Goal: Task Accomplishment & Management: Manage account settings

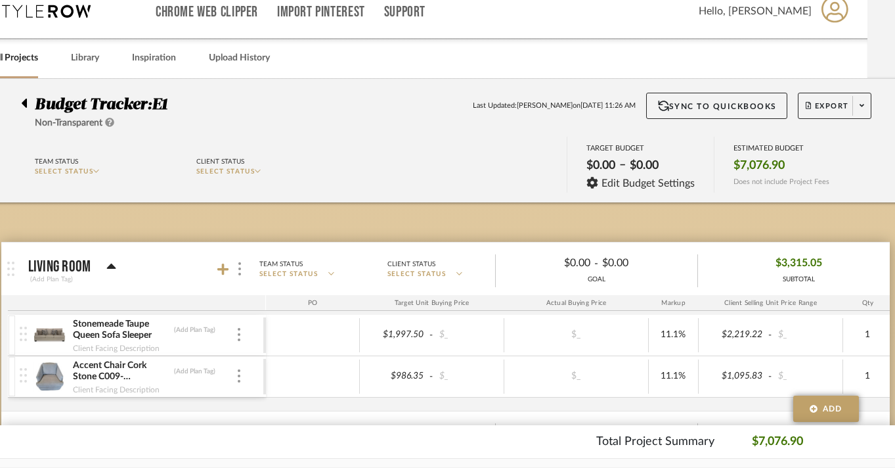
scroll to position [0, 28]
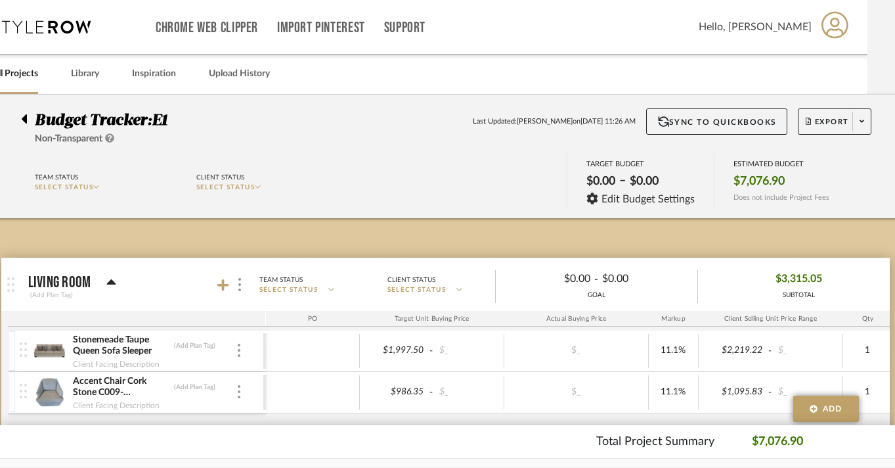
click at [28, 121] on div at bounding box center [28, 116] width 14 height 16
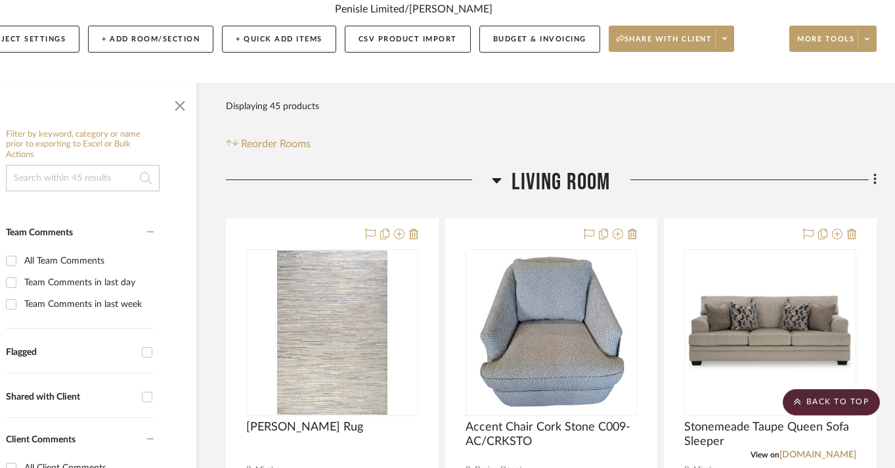
scroll to position [0, 51]
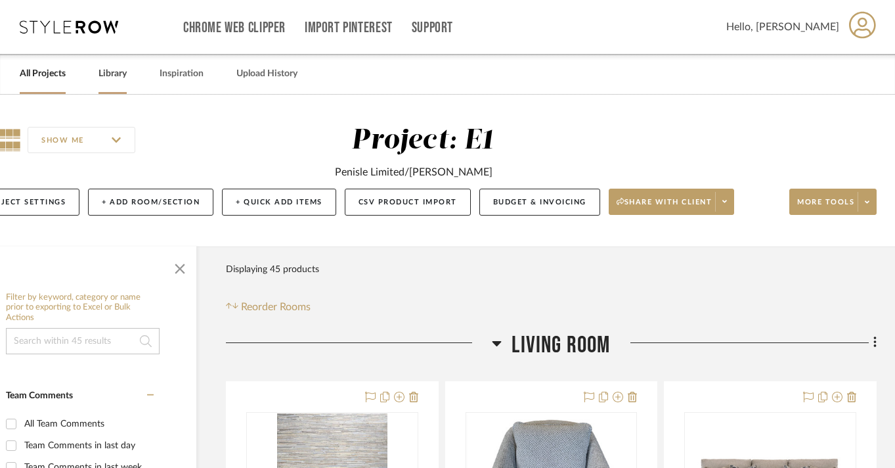
click at [112, 78] on link "Library" at bounding box center [113, 74] width 28 height 18
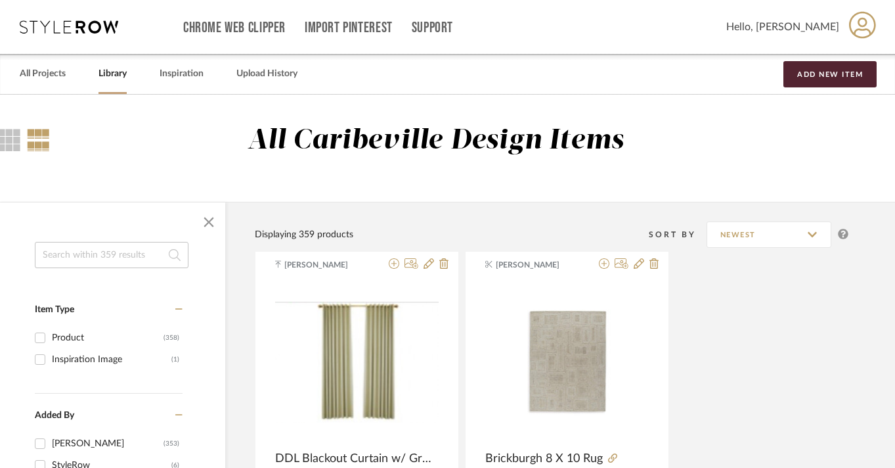
click at [95, 258] on input at bounding box center [112, 255] width 154 height 26
type input "lamps"
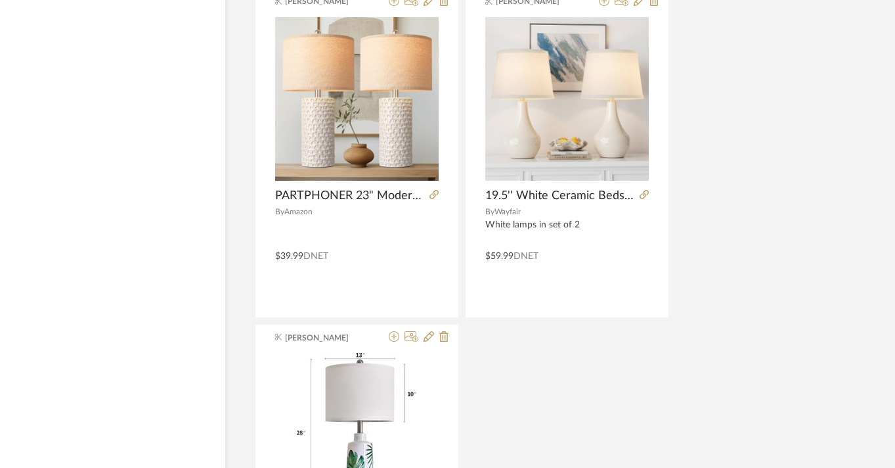
scroll to position [1961, 51]
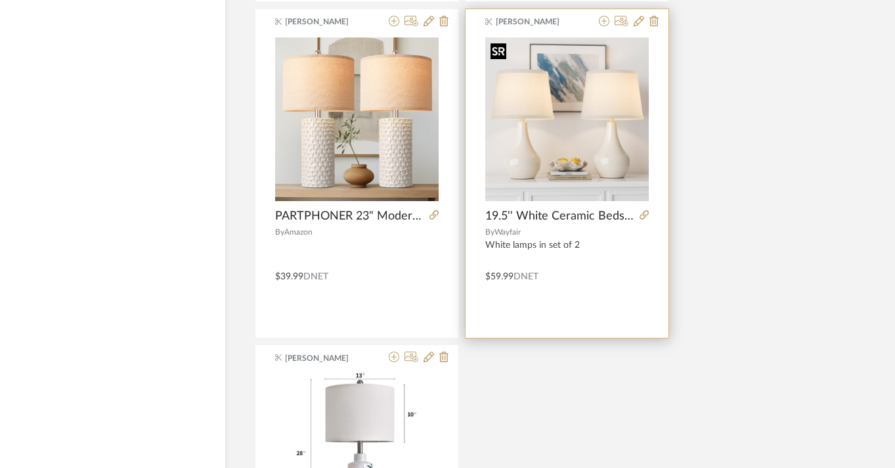
click at [558, 148] on img "0" at bounding box center [568, 119] width 164 height 164
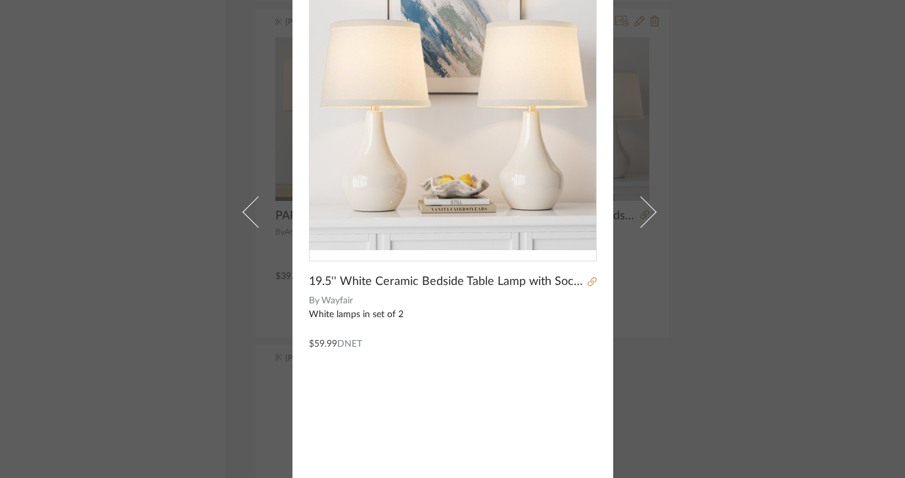
scroll to position [0, 0]
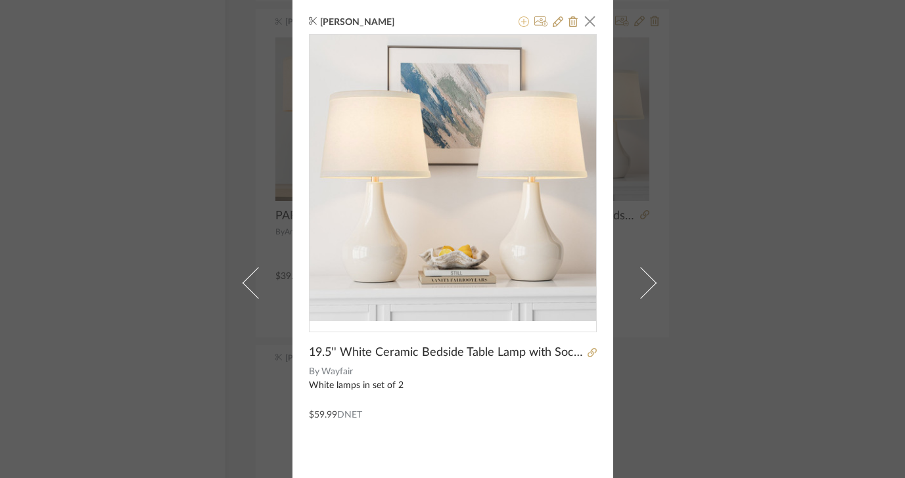
click at [518, 26] on icon at bounding box center [523, 21] width 11 height 11
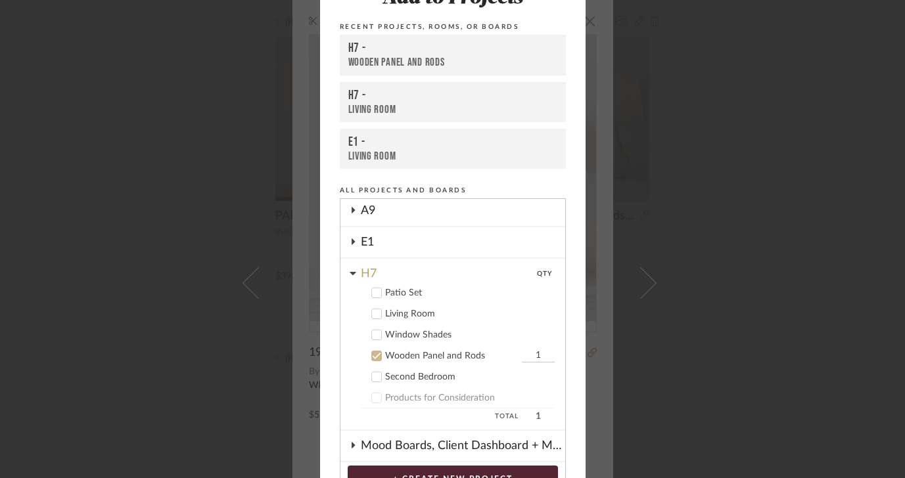
scroll to position [102, 0]
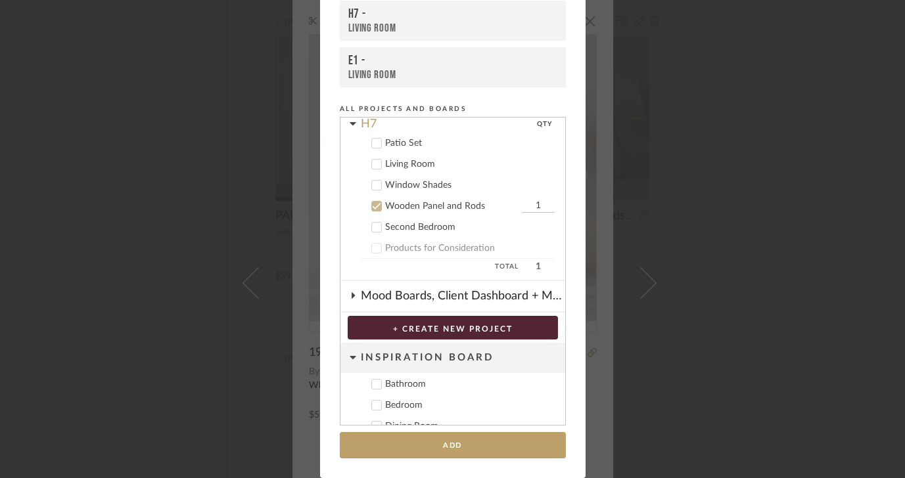
click at [373, 205] on icon at bounding box center [376, 207] width 9 height 7
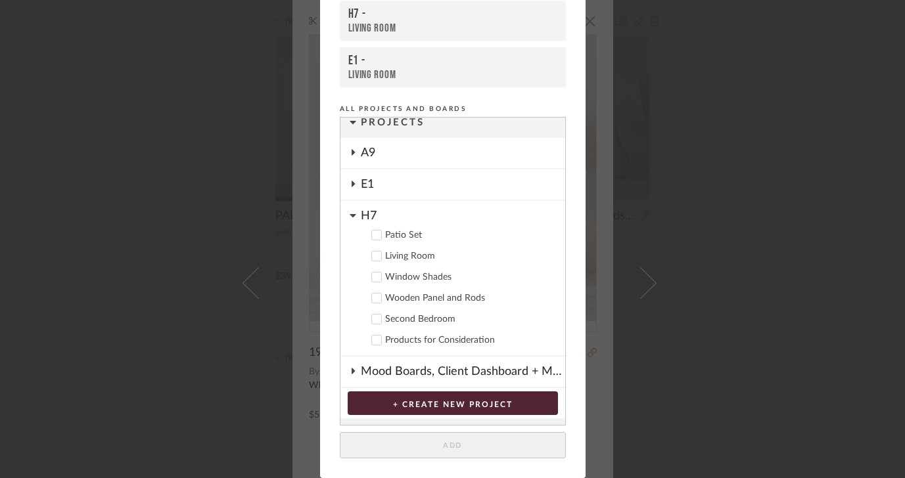
scroll to position [13, 0]
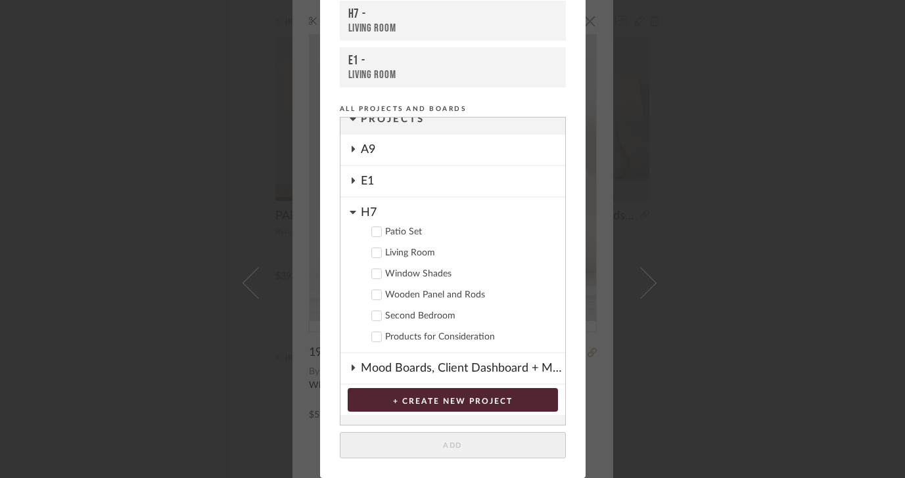
click at [350, 208] on icon at bounding box center [353, 212] width 7 height 11
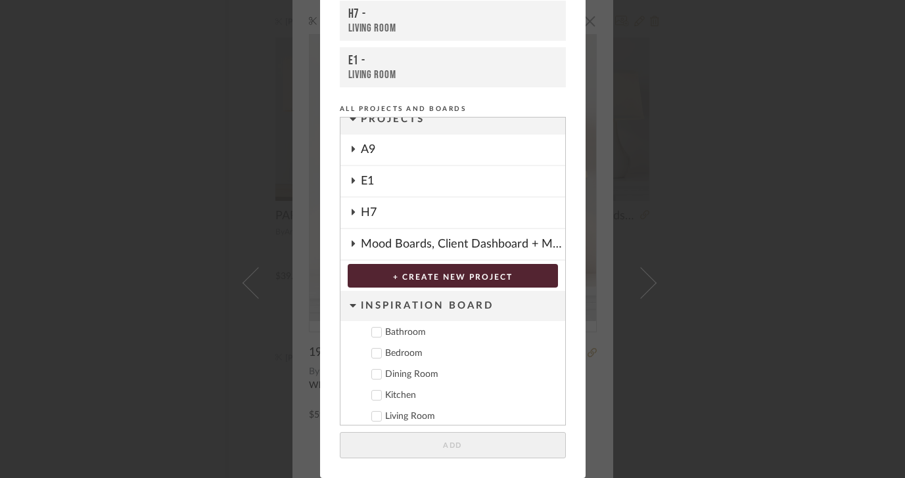
click at [350, 189] on cdk-nested-tree-node "E1" at bounding box center [452, 182] width 225 height 32
click at [348, 180] on icon at bounding box center [353, 180] width 11 height 7
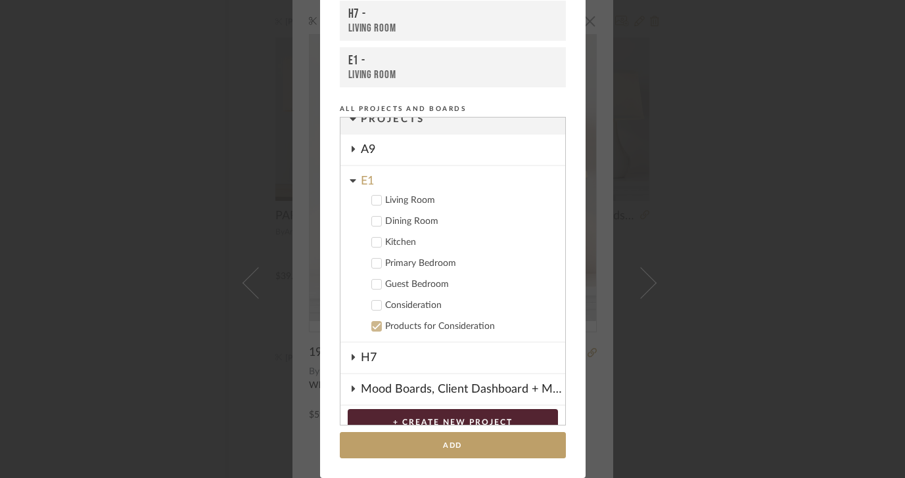
click at [372, 263] on icon at bounding box center [376, 263] width 9 height 9
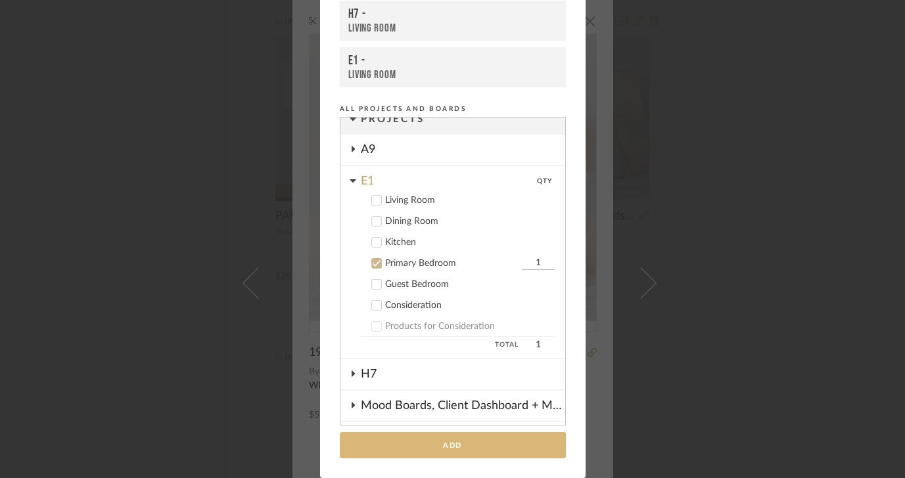
click at [407, 447] on button "Add" at bounding box center [453, 445] width 226 height 27
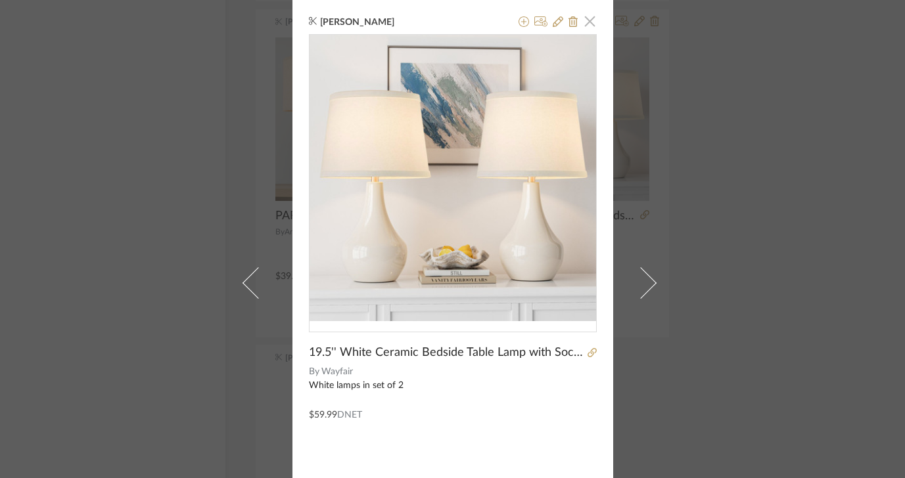
click at [581, 27] on span "button" at bounding box center [590, 21] width 26 height 26
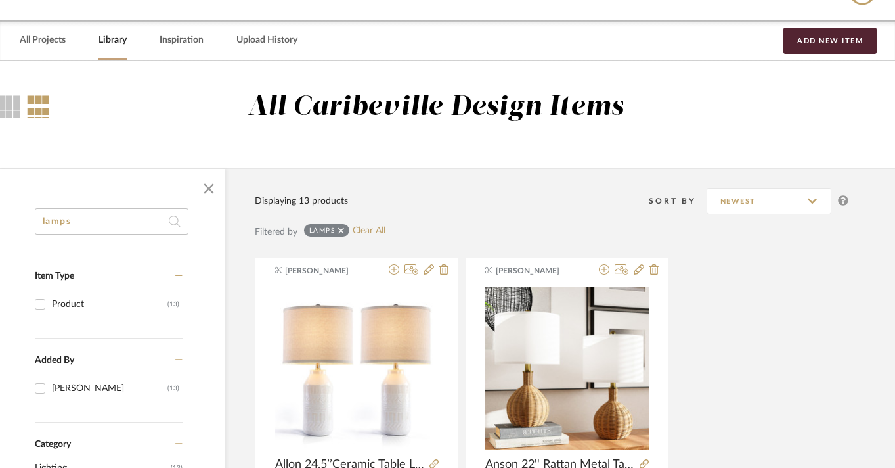
scroll to position [0, 51]
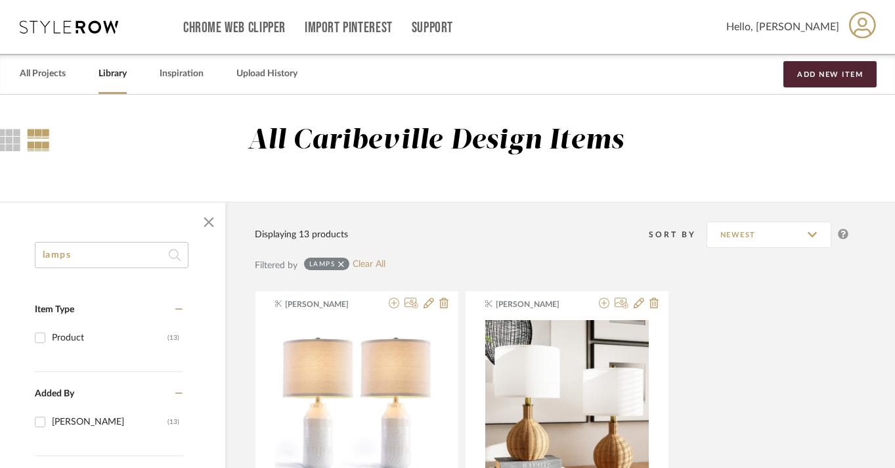
click at [109, 74] on link "Library" at bounding box center [113, 74] width 28 height 18
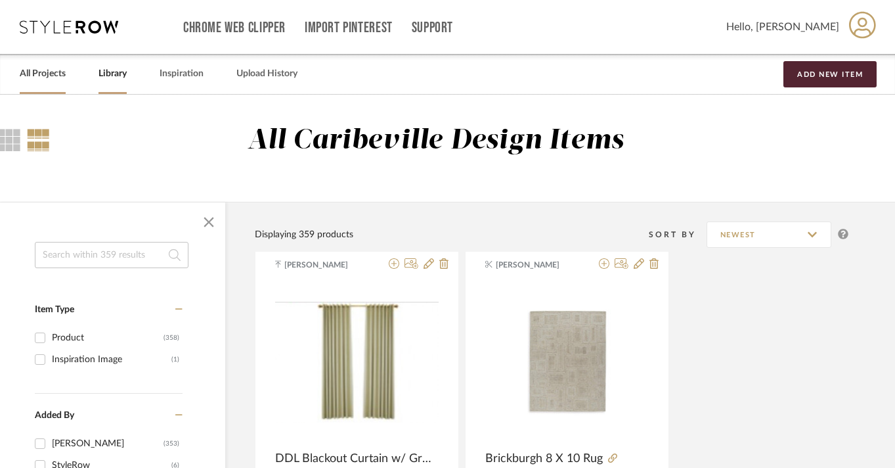
click at [49, 81] on link "All Projects" at bounding box center [43, 74] width 46 height 18
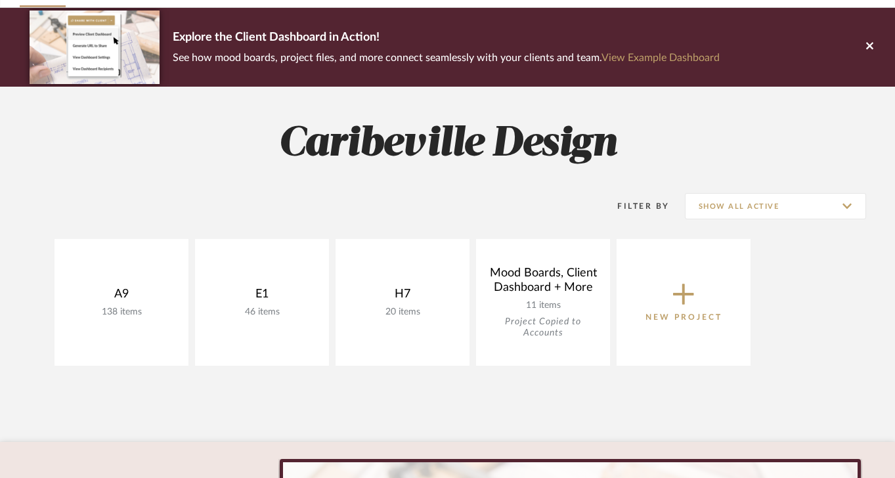
scroll to position [97, 0]
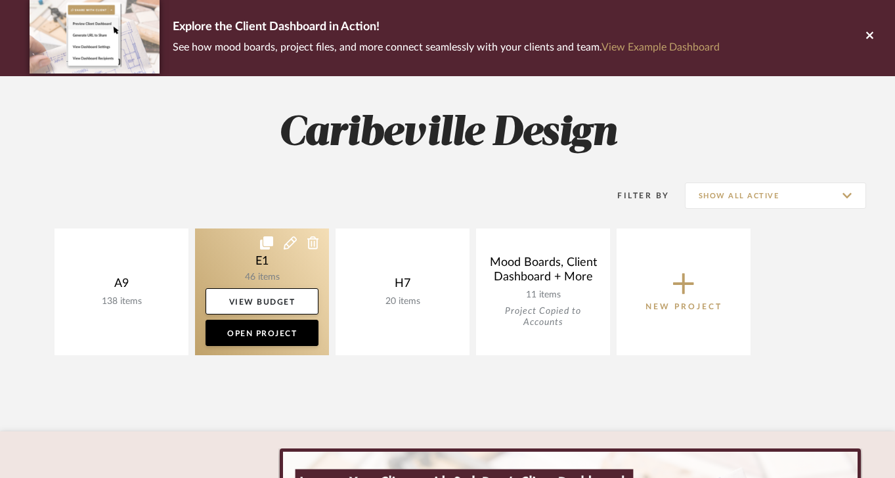
click at [292, 268] on link at bounding box center [262, 292] width 134 height 127
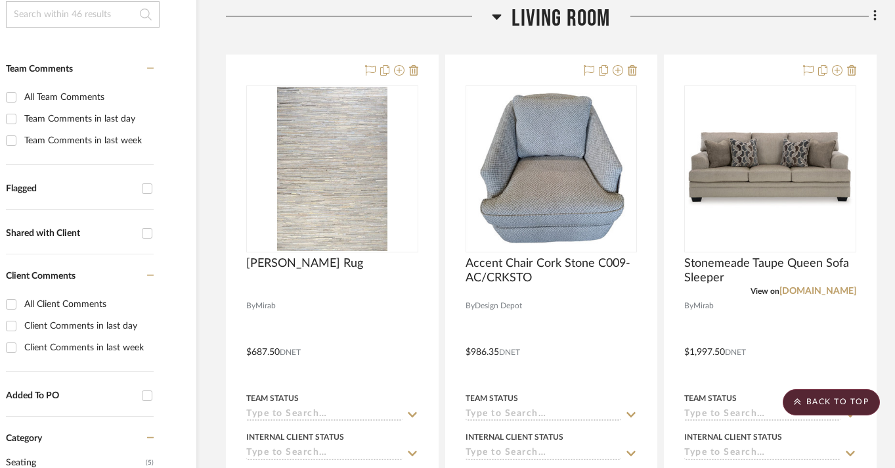
scroll to position [326, 51]
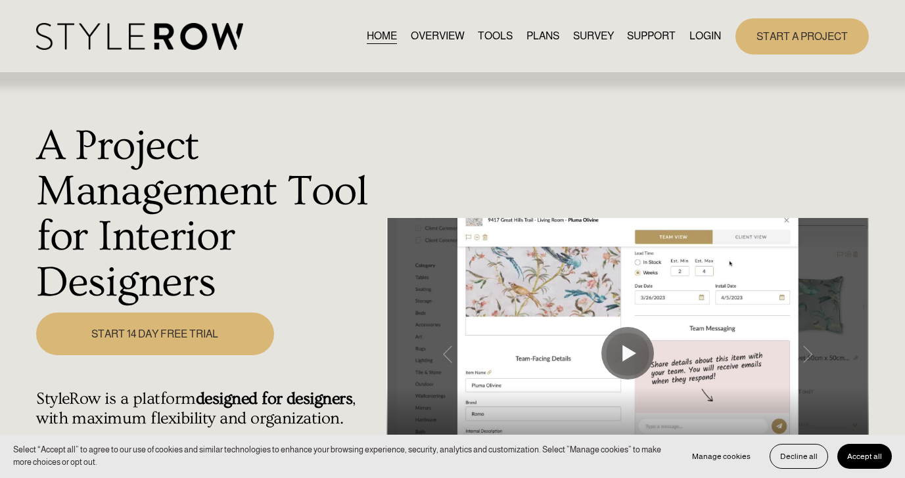
click at [689, 37] on link "LOGIN" at bounding box center [705, 37] width 32 height 18
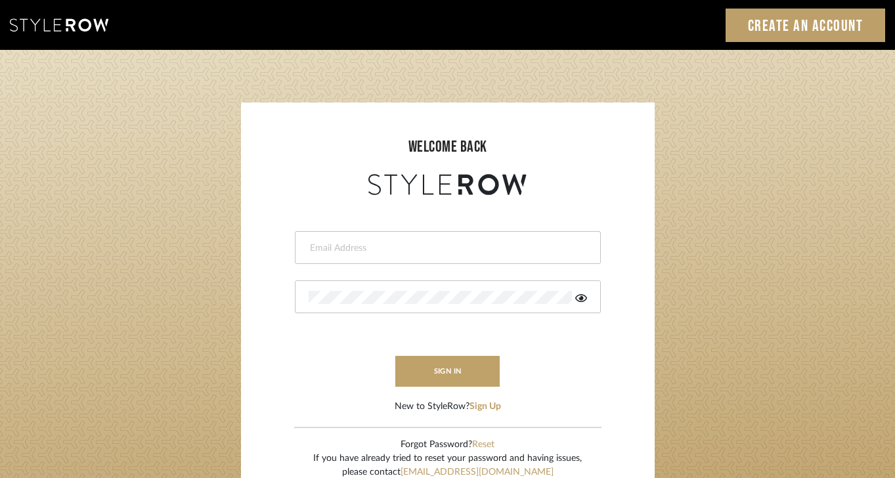
type input "[EMAIL_ADDRESS][DOMAIN_NAME]"
click at [581, 300] on icon at bounding box center [582, 298] width 12 height 8
click at [694, 244] on login-page "welcome back [EMAIL_ADDRESS][DOMAIN_NAME] sign in New to StyleRow? Sign Up Forg…" at bounding box center [447, 288] width 895 height 476
click at [488, 369] on button "sign in" at bounding box center [448, 371] width 105 height 31
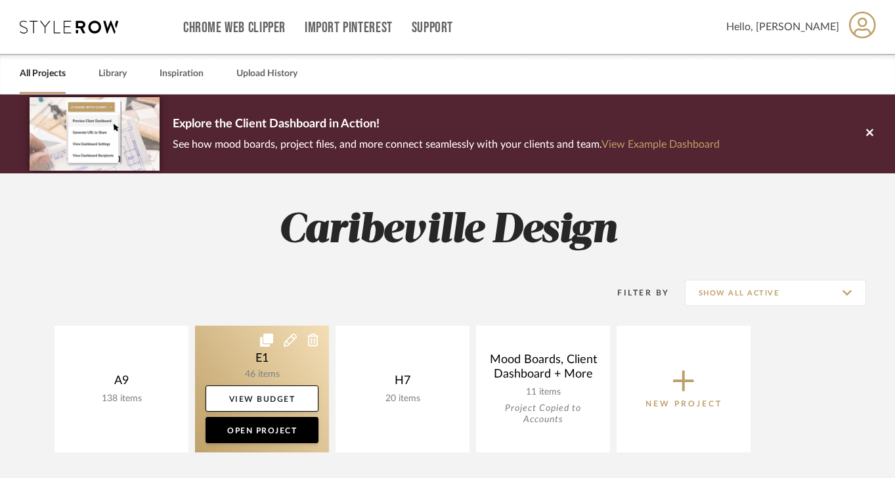
click at [271, 375] on link at bounding box center [262, 389] width 134 height 127
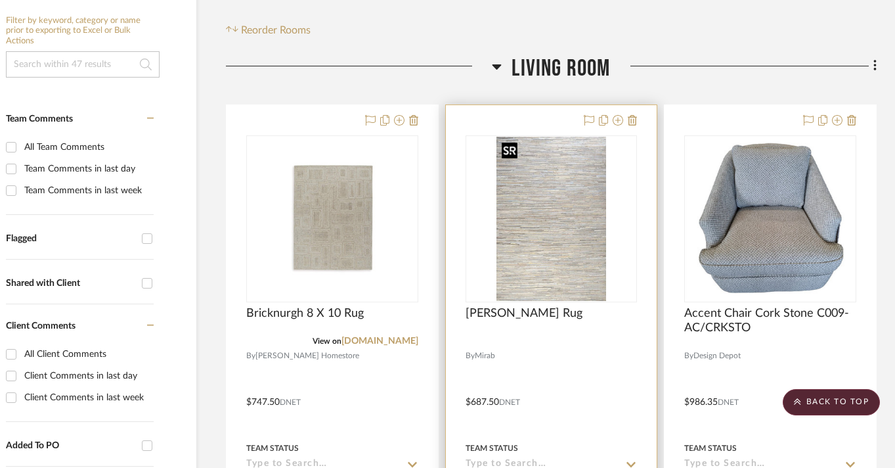
scroll to position [189, 51]
